Goal: Task Accomplishment & Management: Use online tool/utility

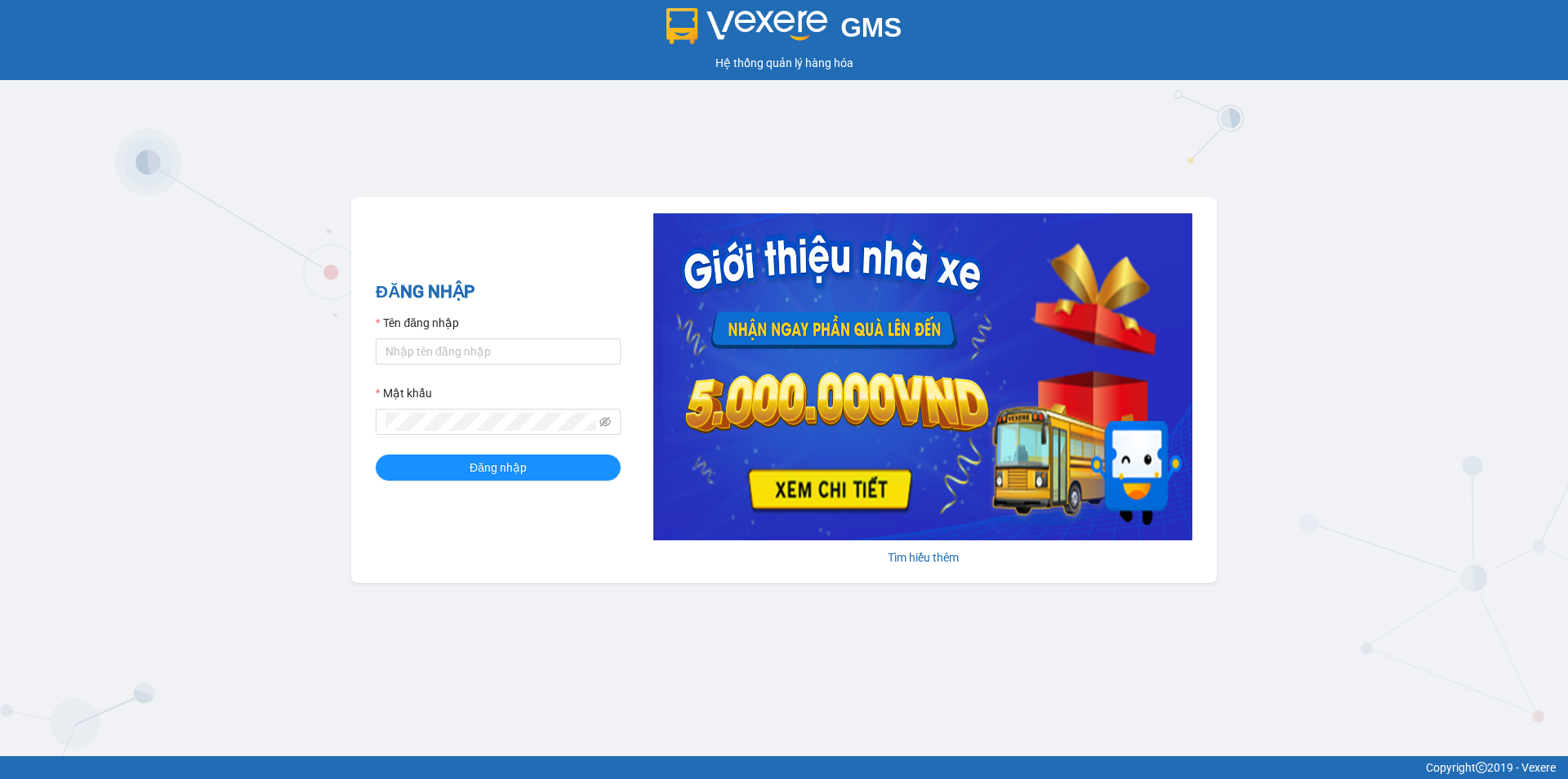
click at [553, 333] on div "Tên đăng nhập" at bounding box center [498, 325] width 245 height 24
click at [510, 358] on input "Tên đăng nhập" at bounding box center [498, 351] width 245 height 26
type input "loannt.khanhphong"
click at [376, 455] on button "Đăng nhập" at bounding box center [498, 467] width 245 height 26
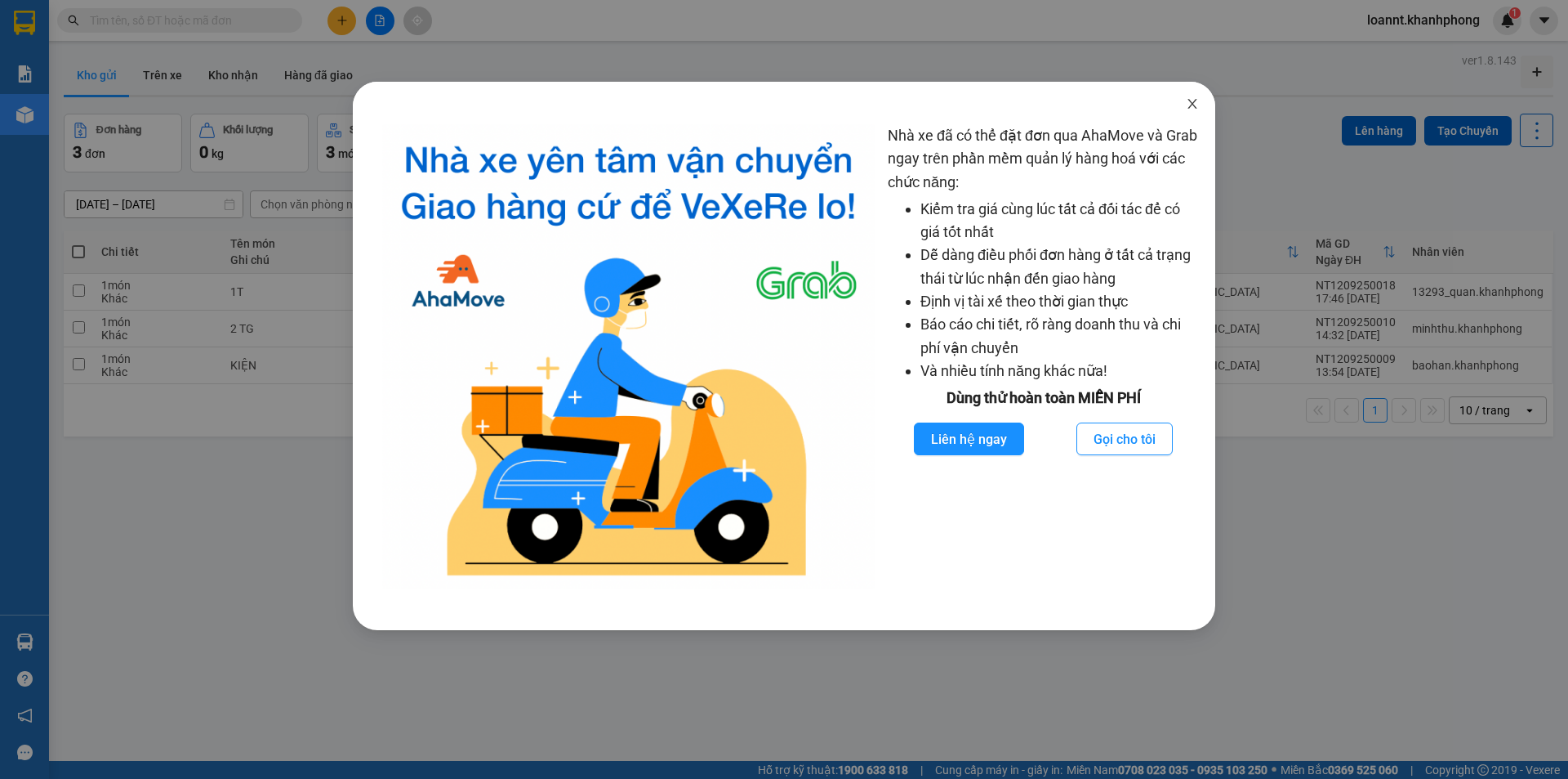
click at [1196, 99] on icon "close" at bounding box center [1192, 104] width 13 height 13
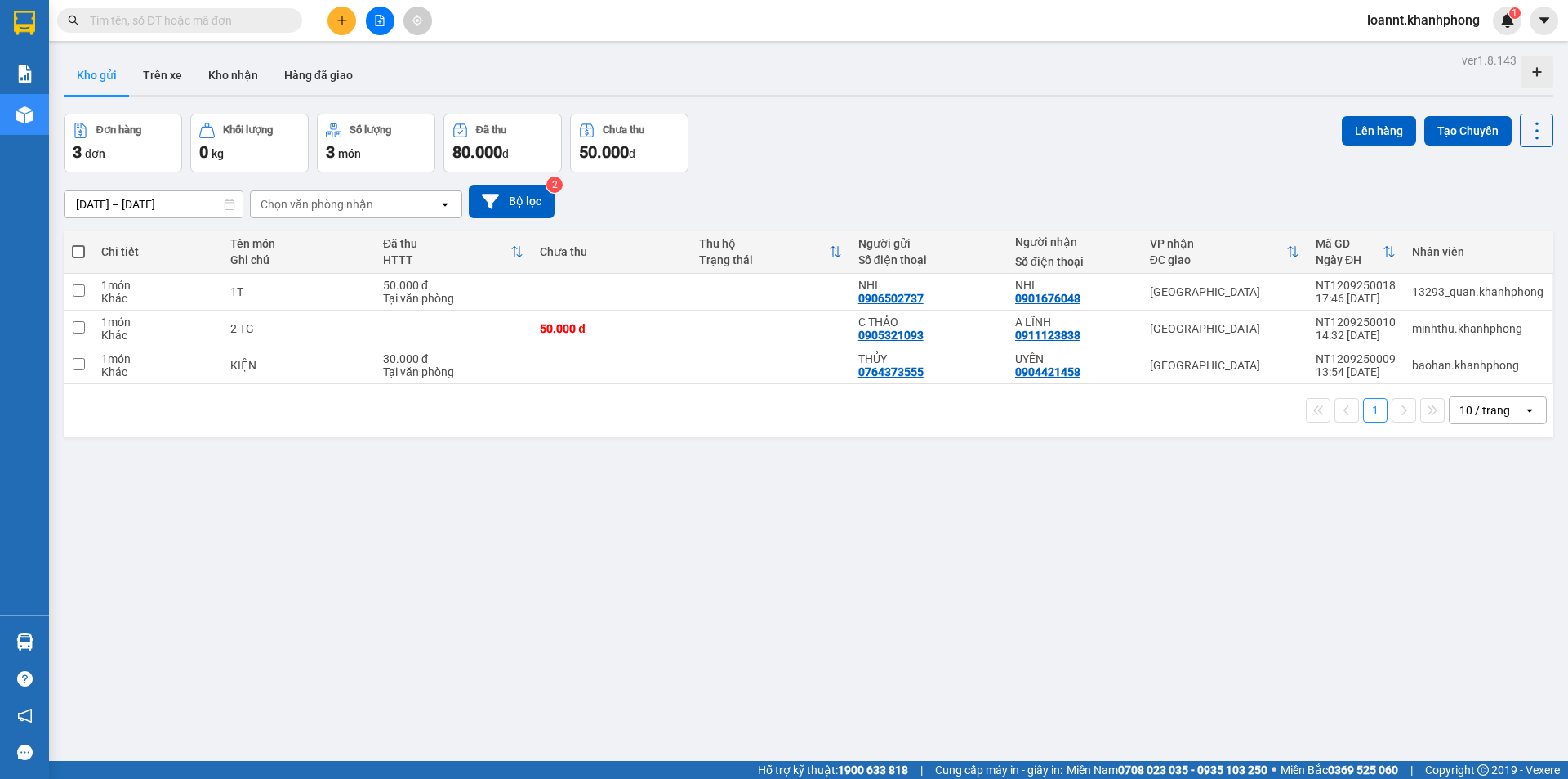
click at [201, 13] on input "text" at bounding box center [185, 21] width 192 height 18
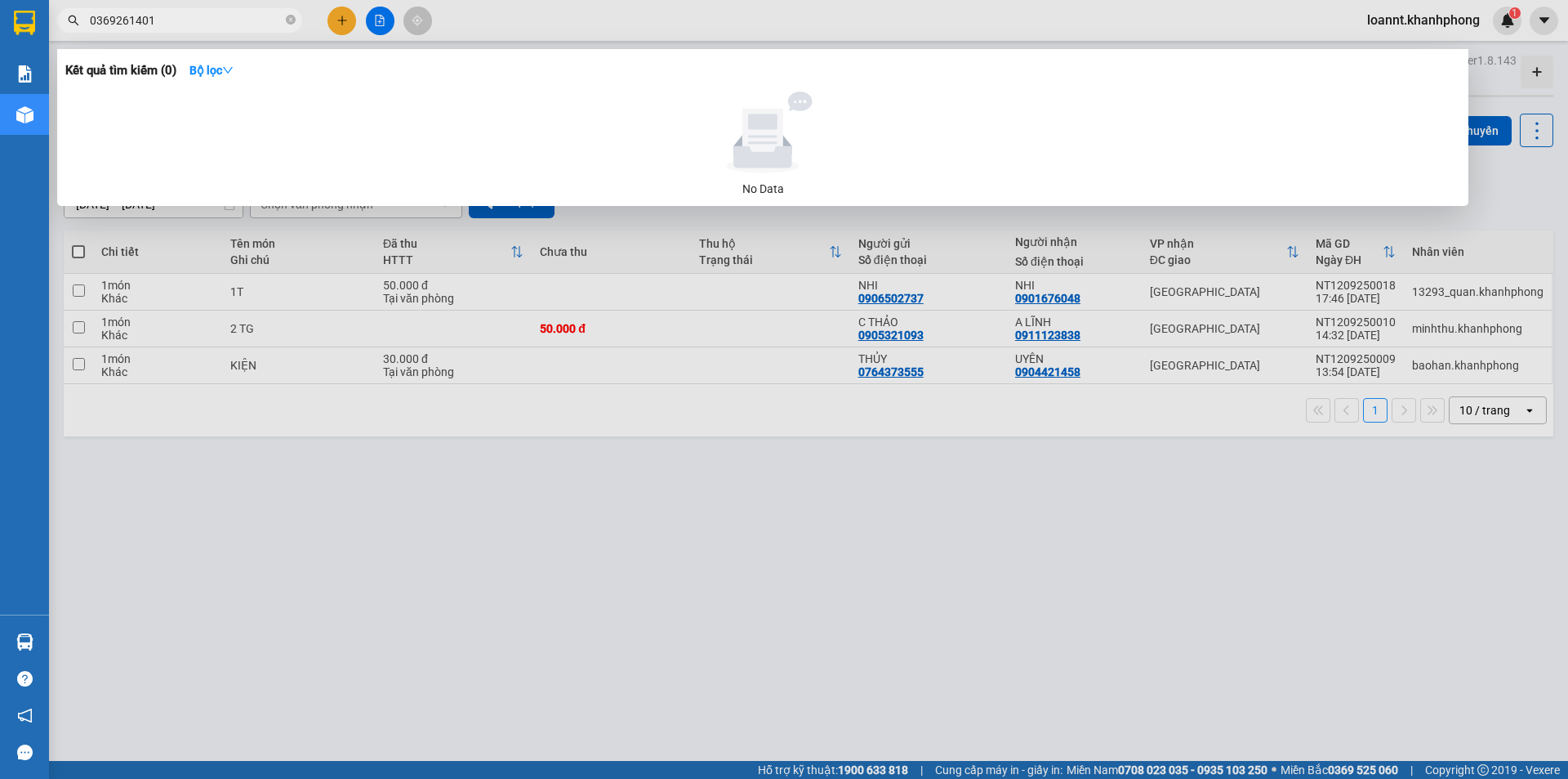
type input "0369261401"
click at [290, 16] on icon "close-circle" at bounding box center [290, 19] width 10 height 10
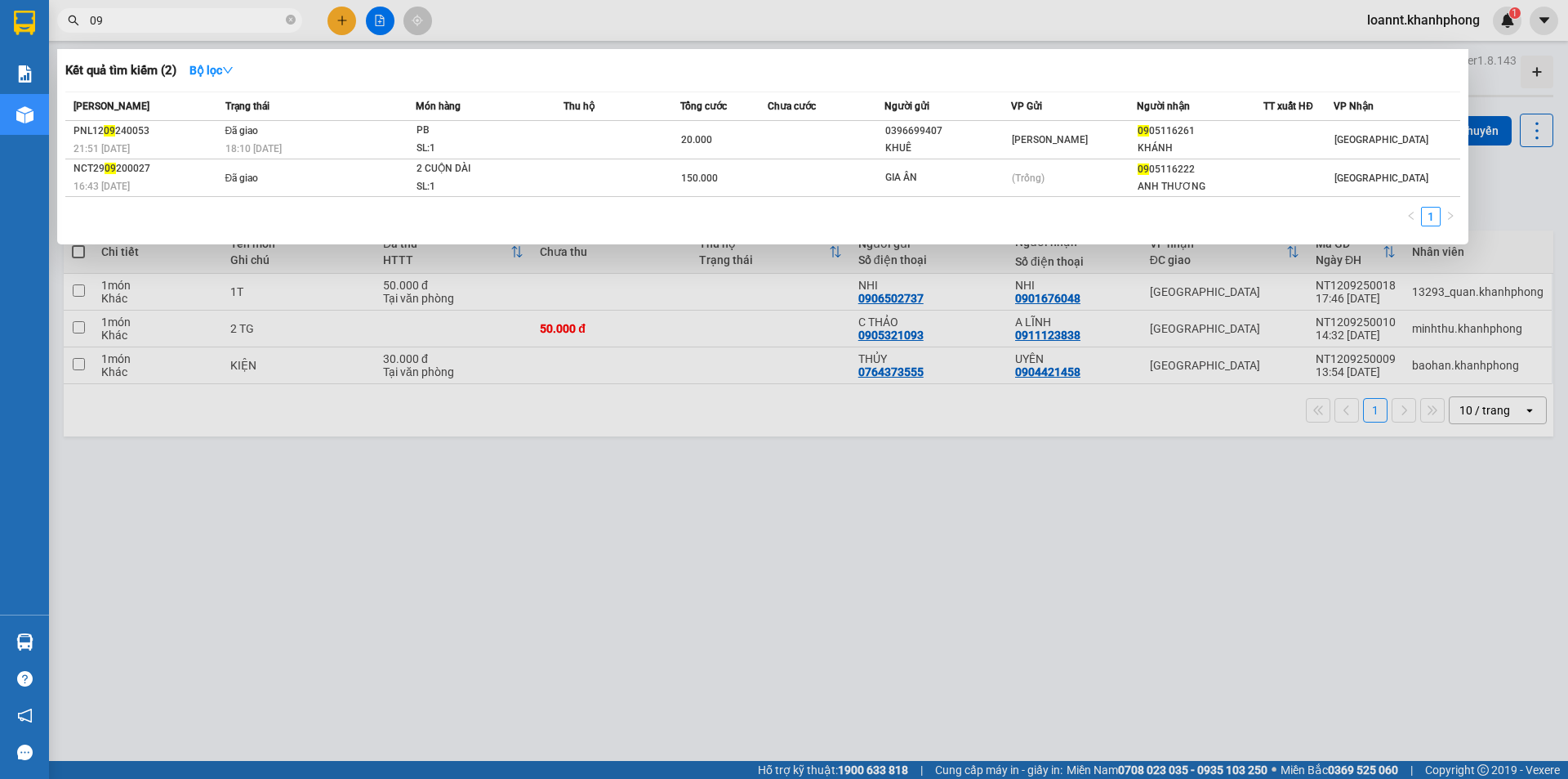
type input "0"
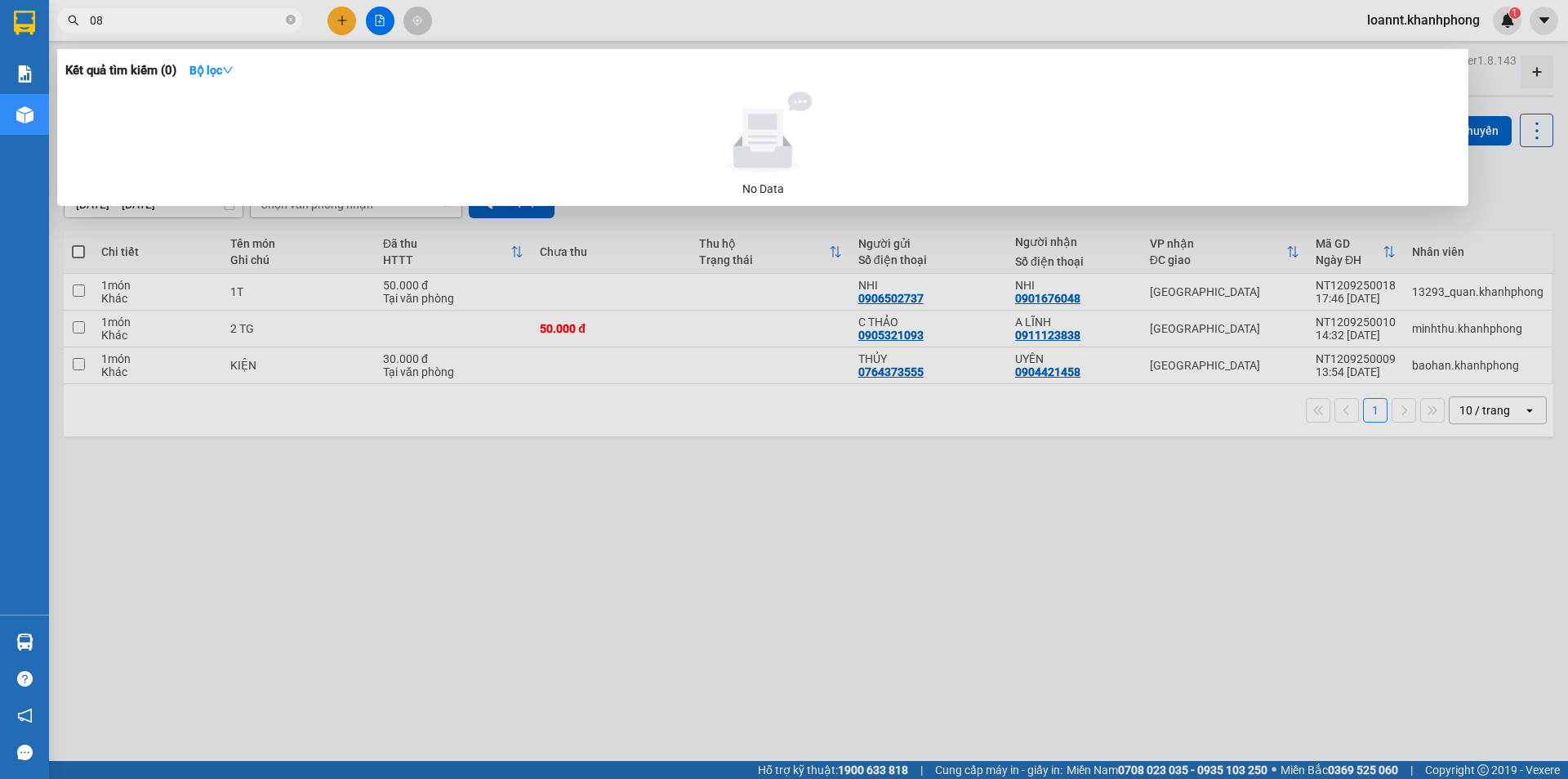
type input "0"
type input "0966639979"
click at [824, 570] on div at bounding box center [784, 390] width 1568 height 779
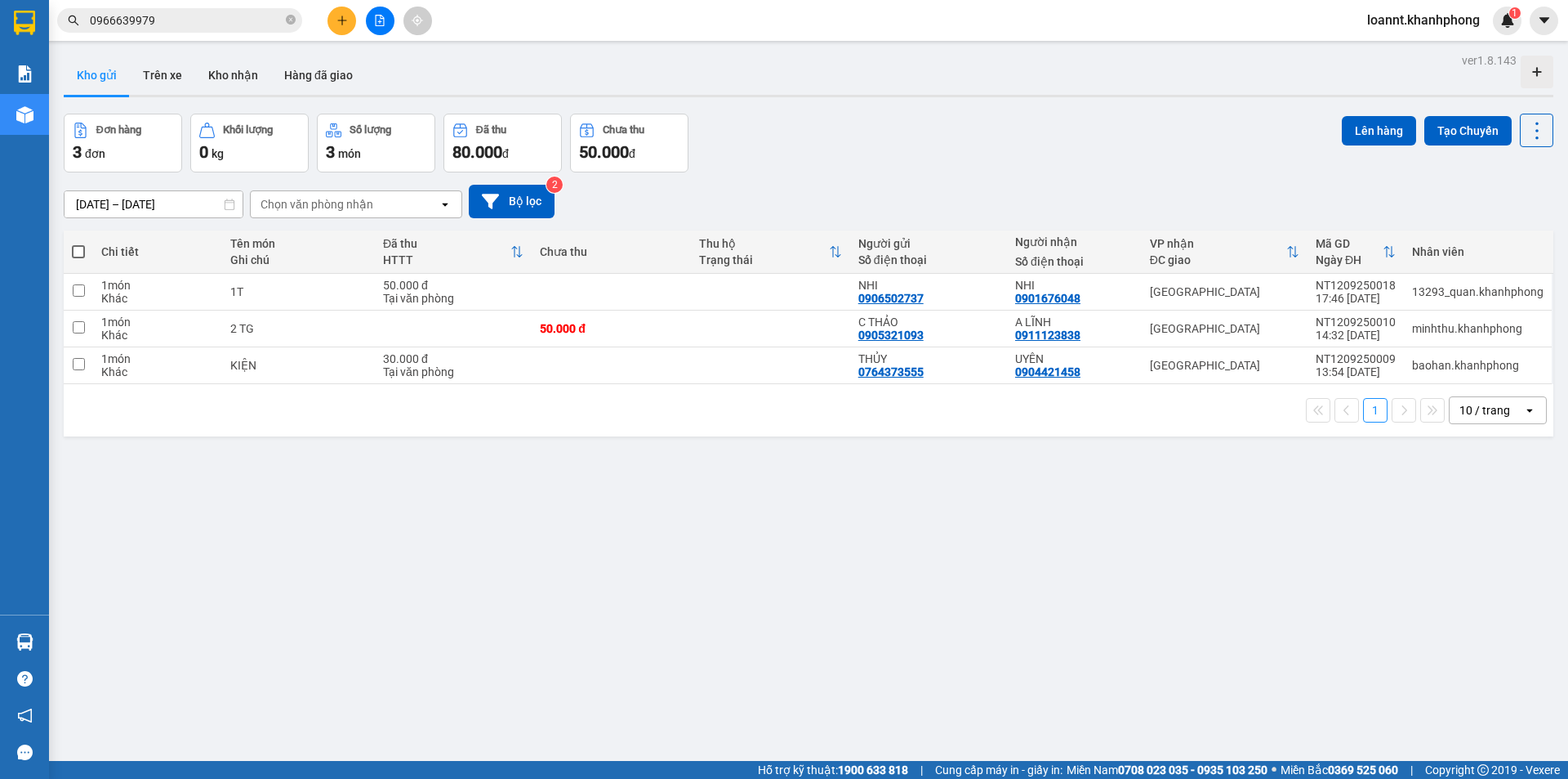
click at [107, 14] on input "0966639979" at bounding box center [185, 21] width 192 height 18
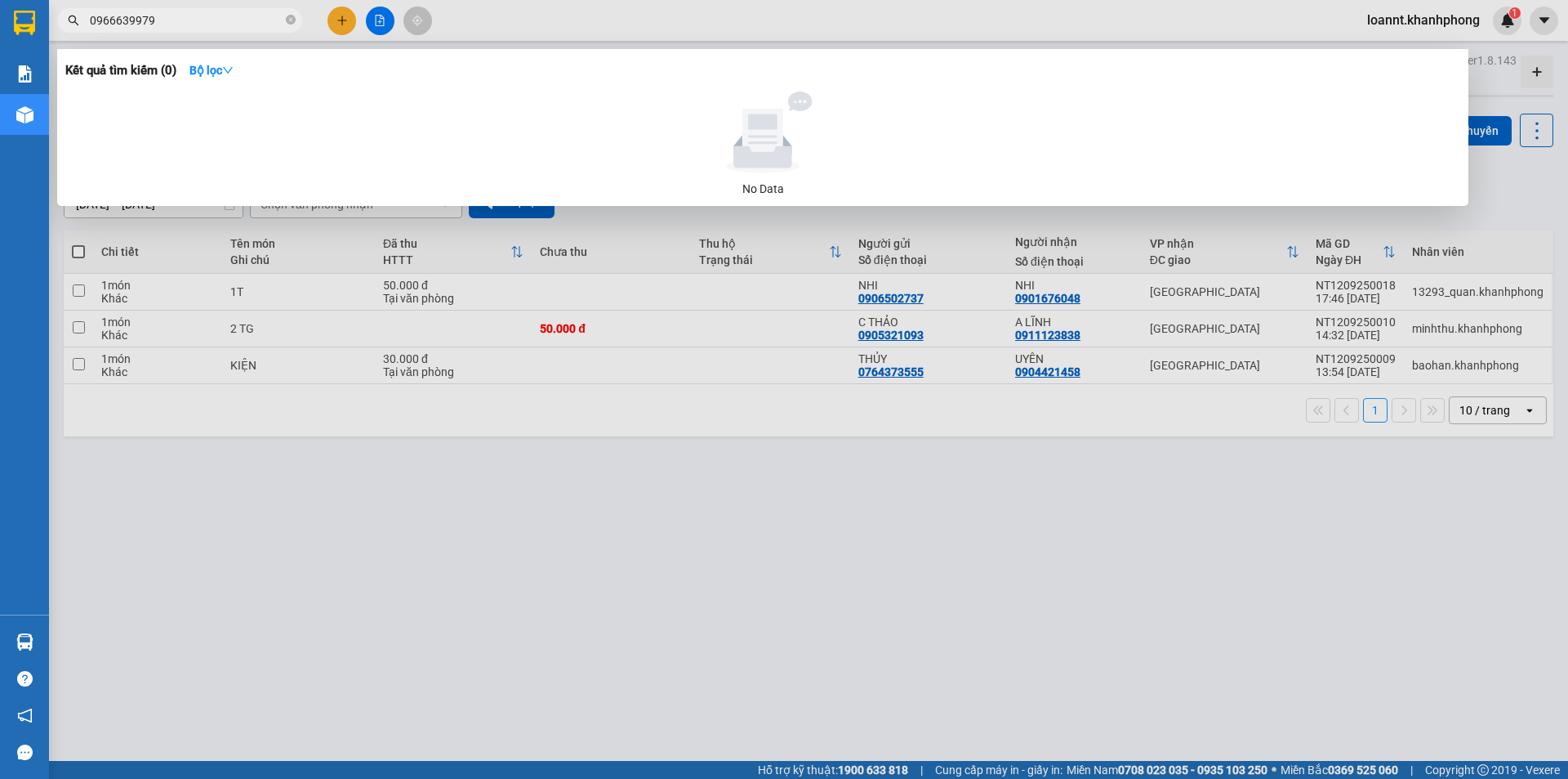
click at [107, 14] on input "0966639979" at bounding box center [185, 21] width 192 height 18
click at [1170, 640] on div at bounding box center [784, 390] width 1568 height 779
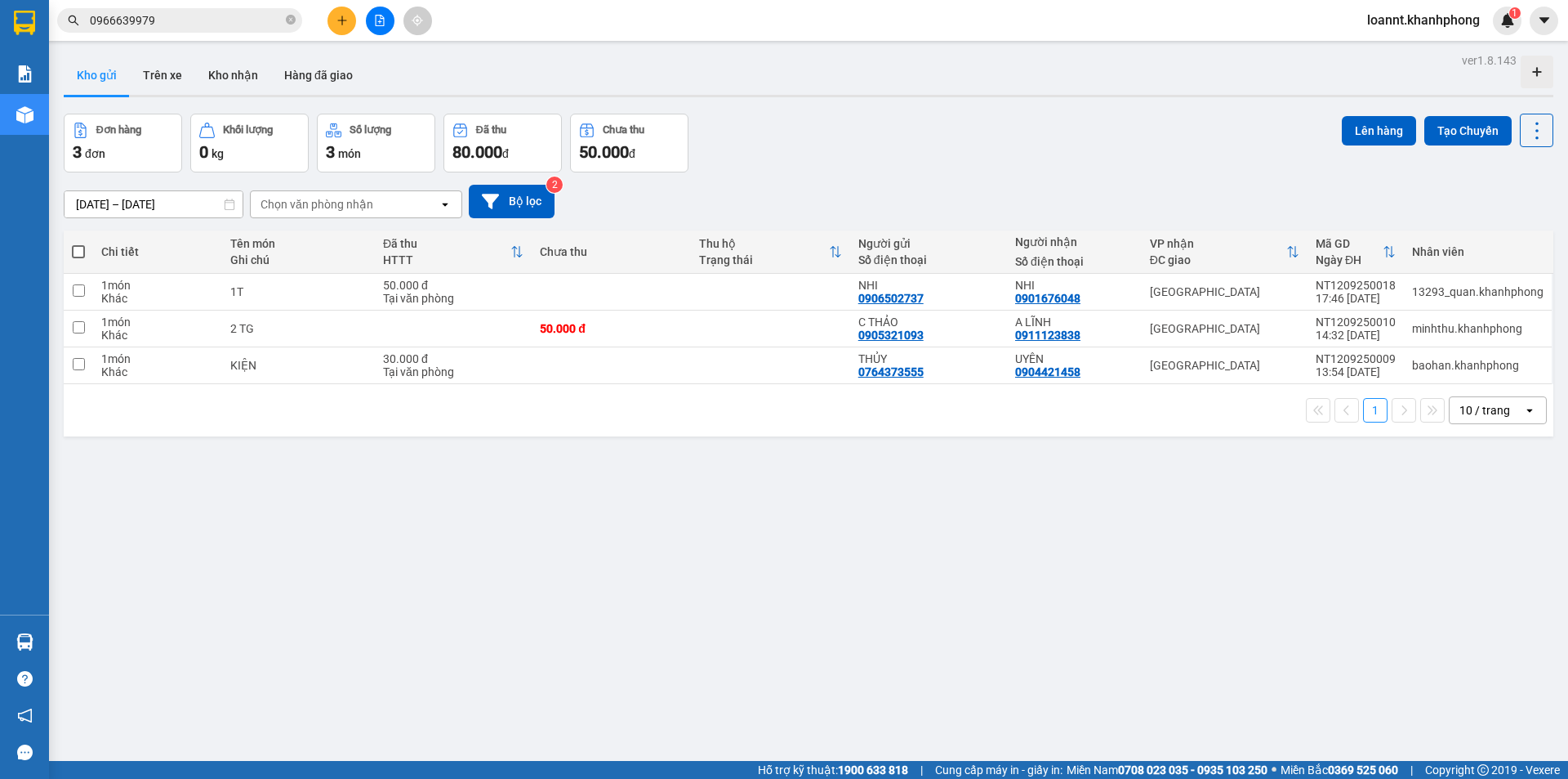
click at [213, 22] on input "0966639979" at bounding box center [185, 21] width 192 height 18
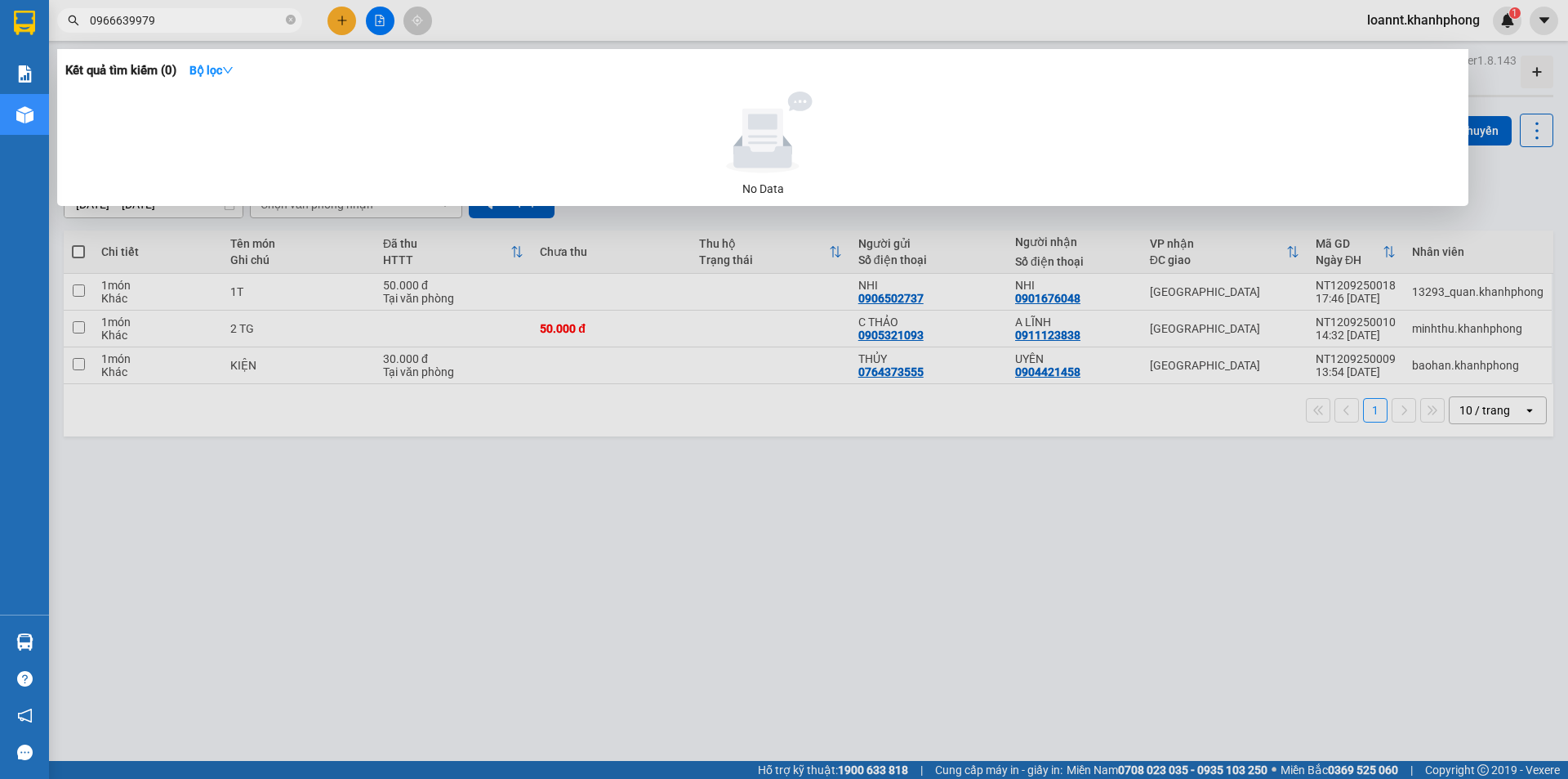
click at [517, 16] on div at bounding box center [784, 390] width 1568 height 779
